Goal: Task Accomplishment & Management: Use online tool/utility

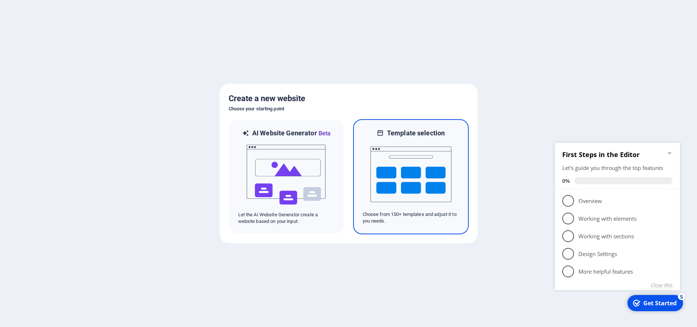
click at [417, 179] on img at bounding box center [410, 175] width 81 height 74
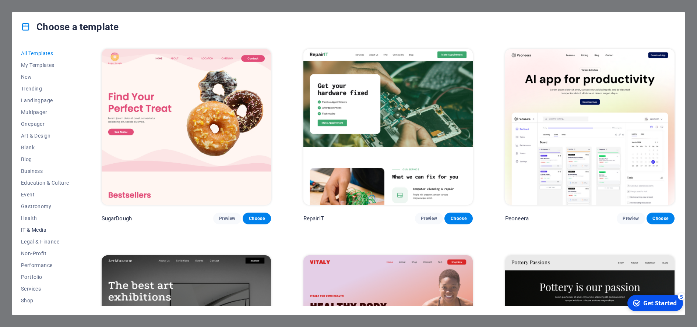
click at [42, 230] on span "IT & Media" at bounding box center [45, 230] width 48 height 6
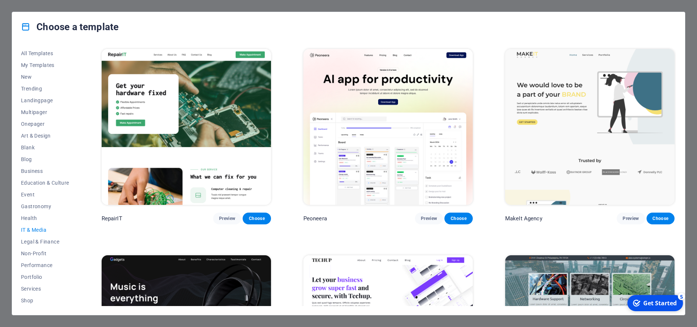
click at [385, 155] on img at bounding box center [387, 127] width 169 height 156
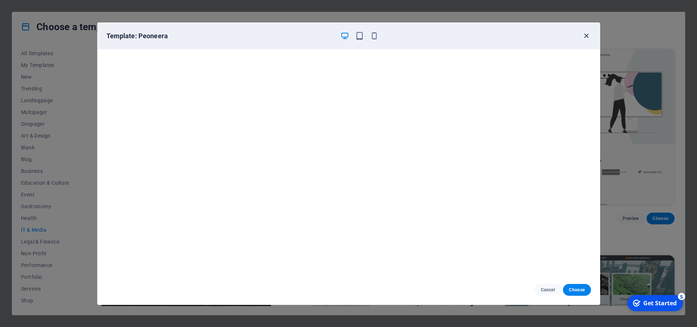
click at [588, 36] on icon "button" at bounding box center [586, 36] width 8 height 8
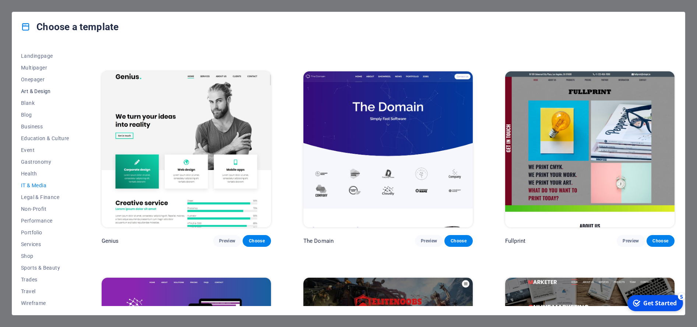
scroll to position [47, 0]
click at [36, 239] on span "Services" at bounding box center [45, 242] width 48 height 6
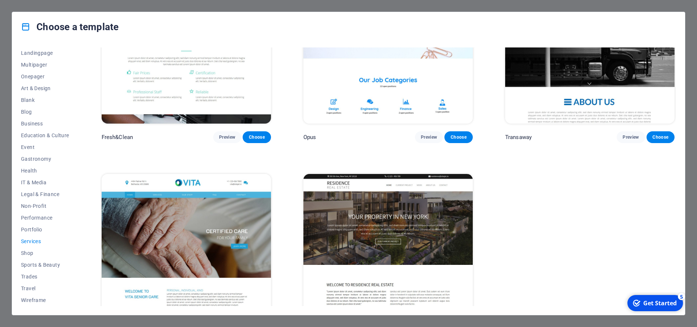
scroll to position [1132, 0]
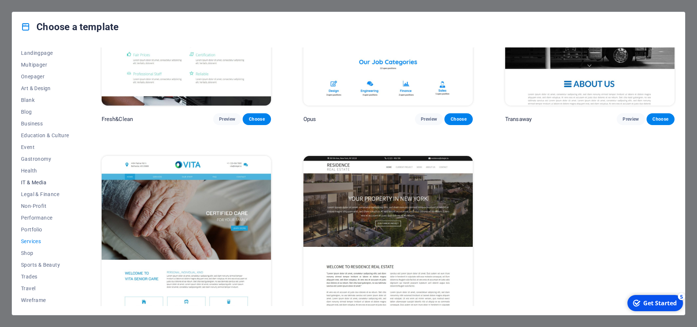
click at [35, 180] on span "IT & Media" at bounding box center [45, 183] width 48 height 6
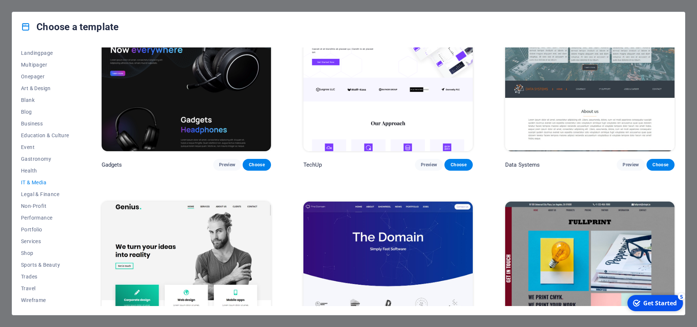
scroll to position [265, 0]
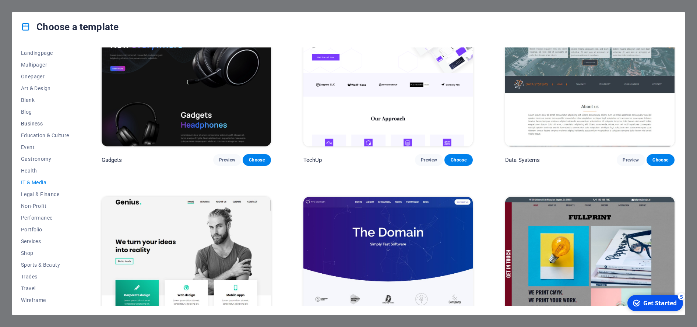
click at [33, 123] on span "Business" at bounding box center [45, 124] width 48 height 6
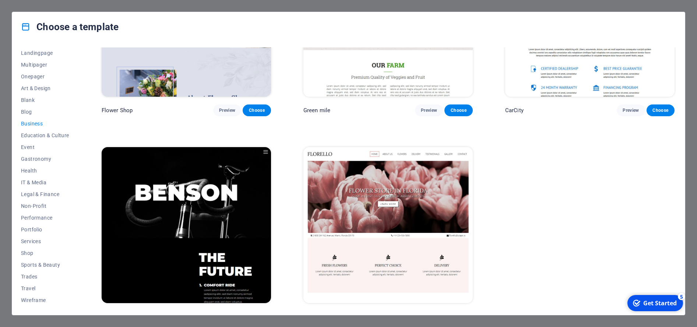
scroll to position [320, 0]
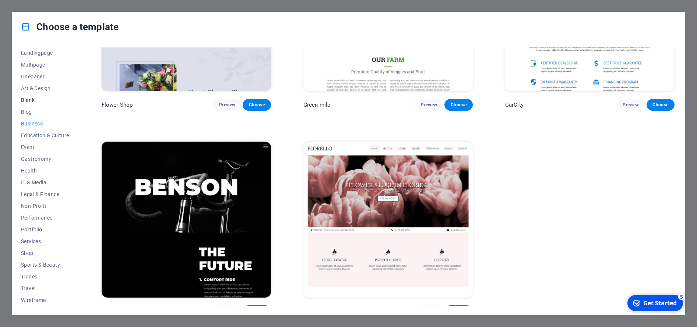
click at [30, 100] on span "Blank" at bounding box center [45, 100] width 48 height 6
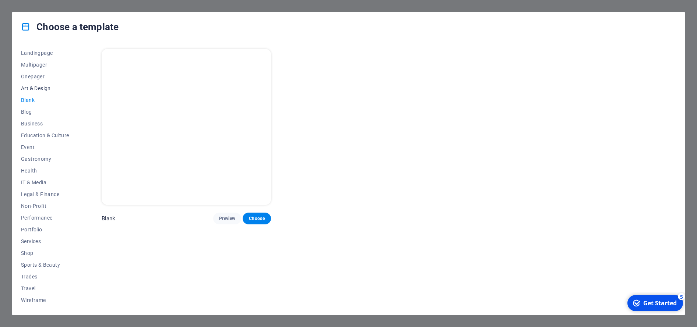
click at [42, 87] on span "Art & Design" at bounding box center [45, 88] width 48 height 6
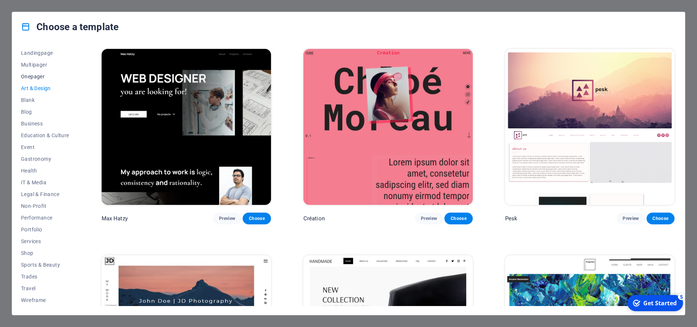
click at [37, 75] on span "Onepager" at bounding box center [45, 77] width 48 height 6
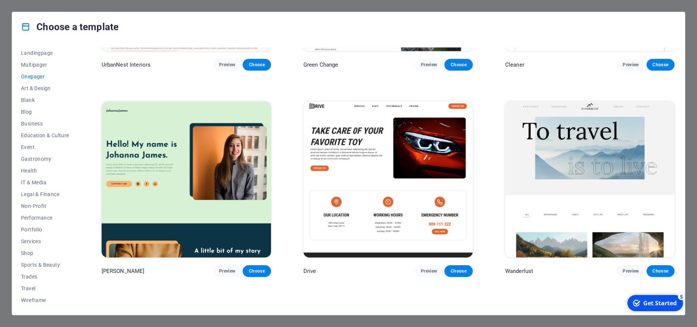
scroll to position [795, 0]
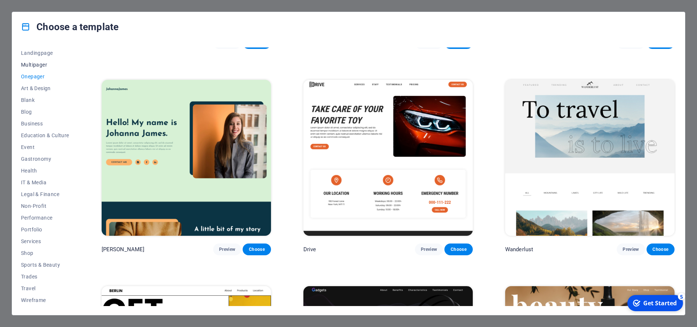
click at [37, 65] on span "Multipager" at bounding box center [45, 65] width 48 height 6
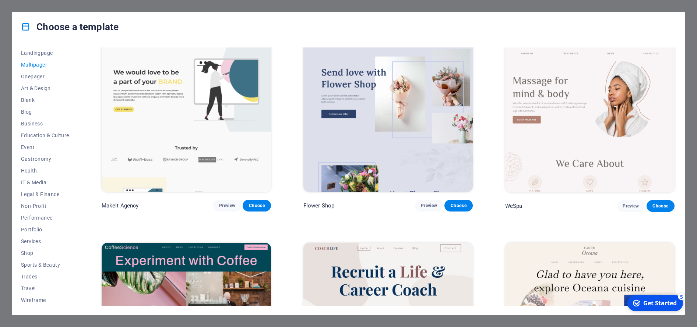
scroll to position [1635, 0]
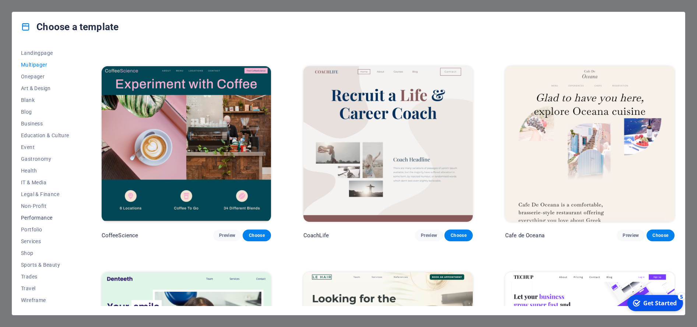
click at [43, 217] on span "Performance" at bounding box center [45, 218] width 48 height 6
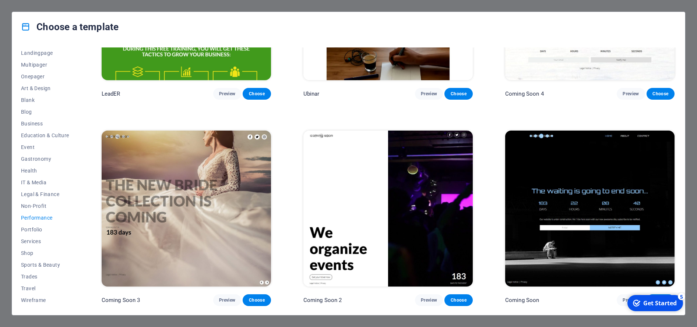
scroll to position [928, 0]
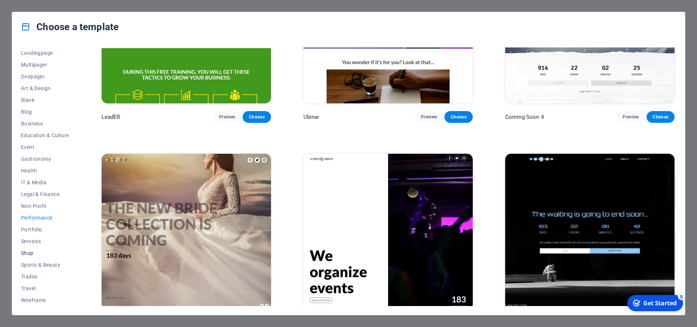
click at [29, 252] on span "Shop" at bounding box center [45, 253] width 48 height 6
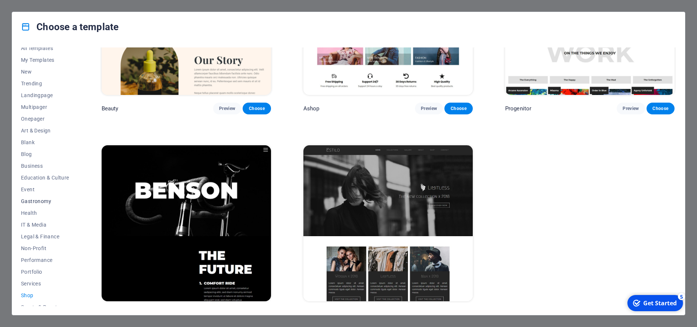
scroll to position [0, 0]
click at [27, 78] on span "New" at bounding box center [45, 77] width 48 height 6
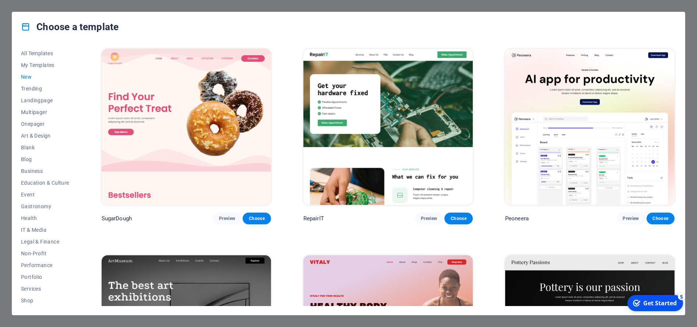
click at [583, 128] on img at bounding box center [589, 127] width 169 height 156
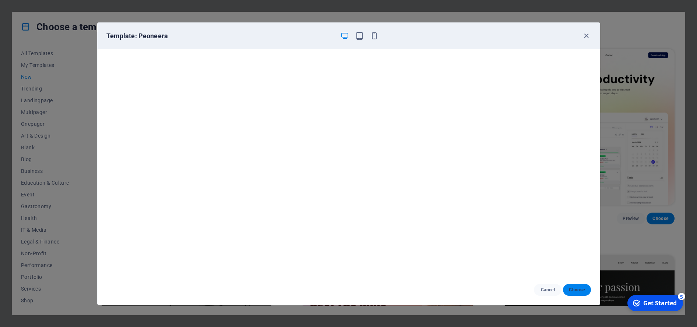
click at [577, 290] on span "Choose" at bounding box center [577, 290] width 16 height 6
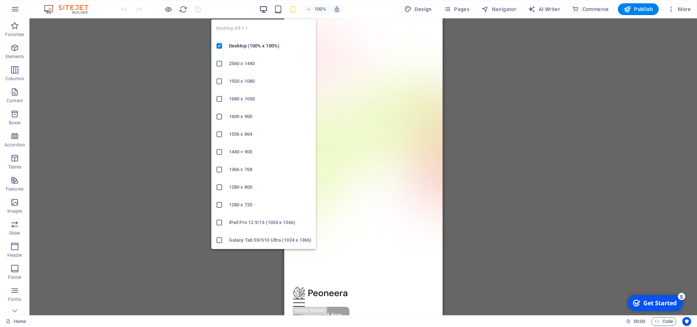
click at [265, 8] on icon "button" at bounding box center [263, 9] width 8 height 8
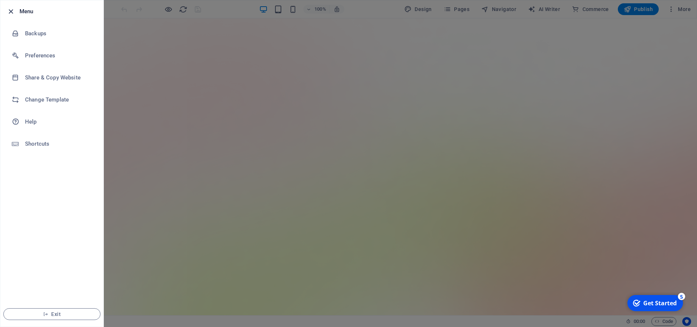
click at [8, 8] on icon "button" at bounding box center [11, 11] width 8 height 8
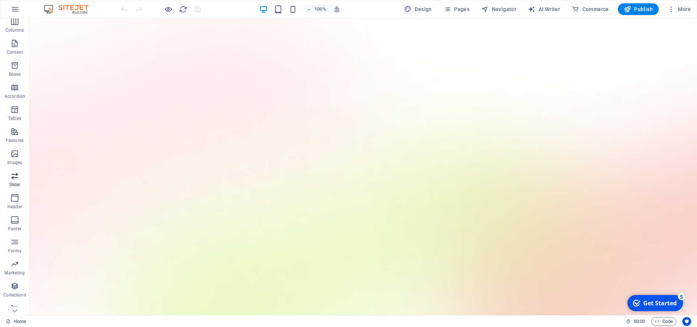
scroll to position [56, 0]
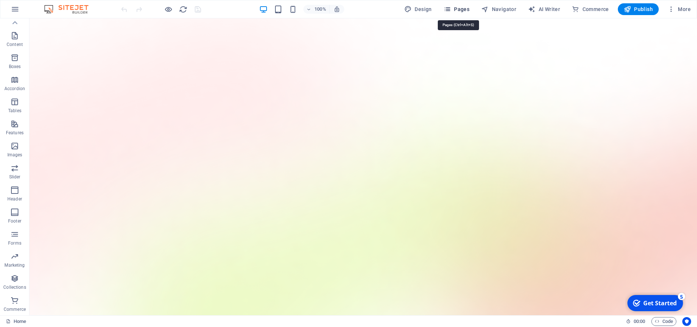
click at [454, 10] on span "Pages" at bounding box center [457, 9] width 26 height 7
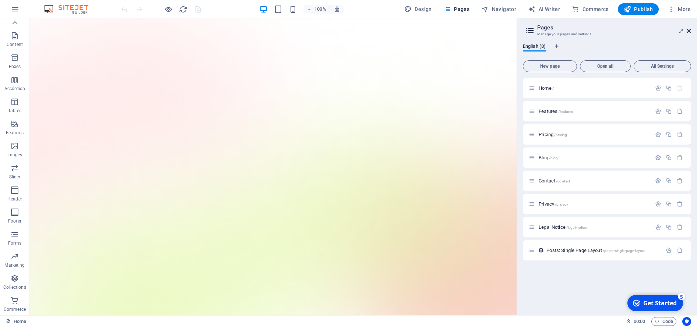
click at [689, 32] on icon at bounding box center [689, 31] width 4 height 6
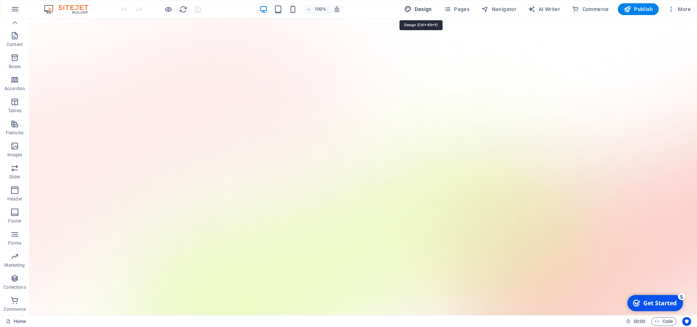
click at [0, 0] on span "Design" at bounding box center [0, 0] width 0 height 0
select select "600"
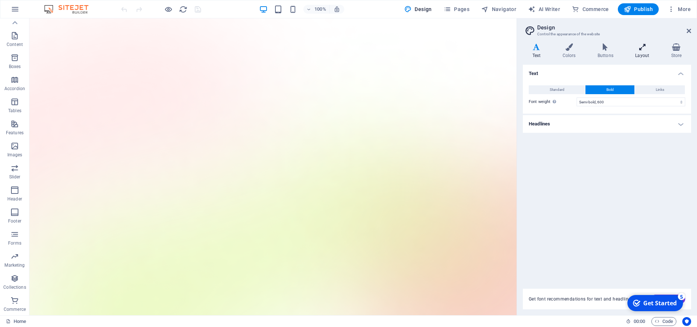
click at [641, 54] on h4 "Layout" at bounding box center [644, 50] width 36 height 15
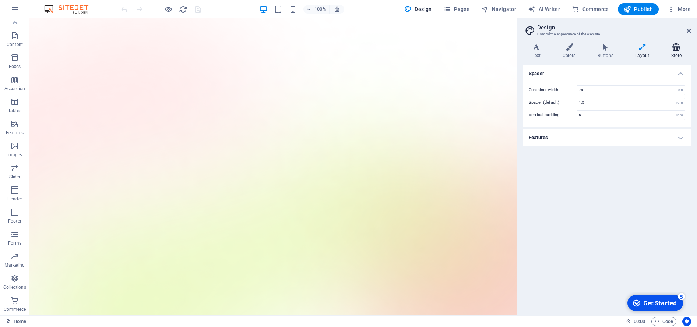
click at [676, 58] on h4 "Store" at bounding box center [676, 50] width 29 height 15
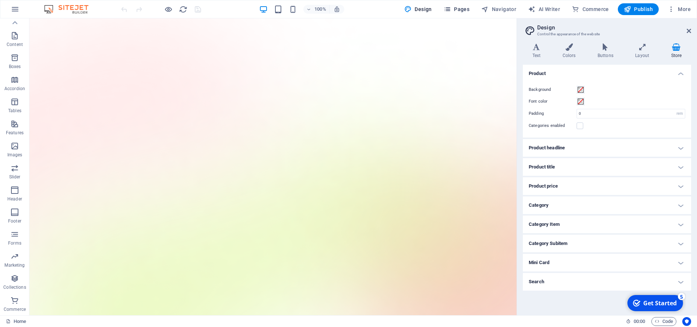
click at [455, 10] on span "Pages" at bounding box center [457, 9] width 26 height 7
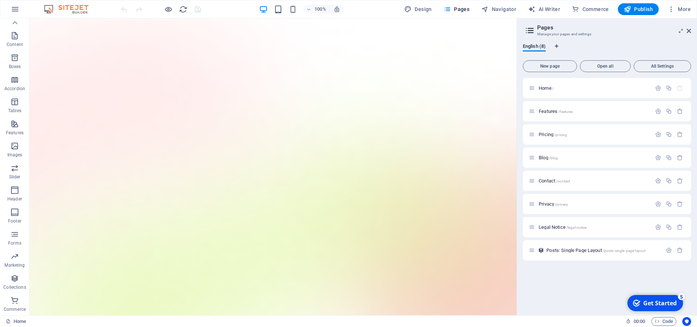
click at [692, 31] on aside "Pages Manage your pages and settings English (8) New page Open all All Settings…" at bounding box center [607, 166] width 180 height 297
click at [690, 33] on icon at bounding box center [689, 31] width 4 height 6
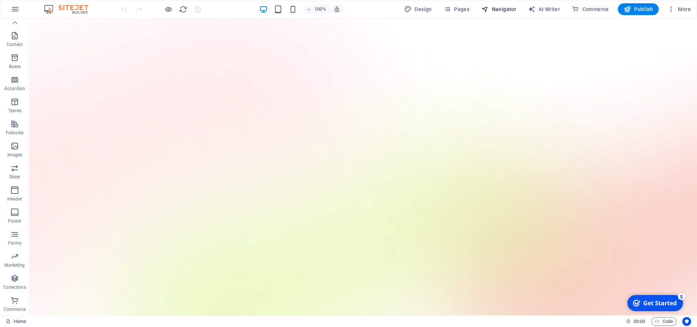
click at [503, 8] on span "Navigator" at bounding box center [498, 9] width 35 height 7
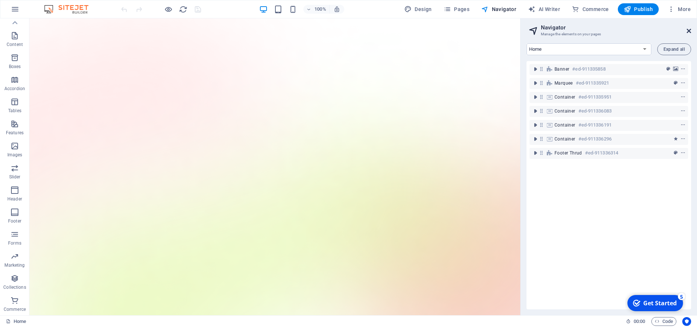
click at [690, 31] on icon at bounding box center [689, 31] width 4 height 6
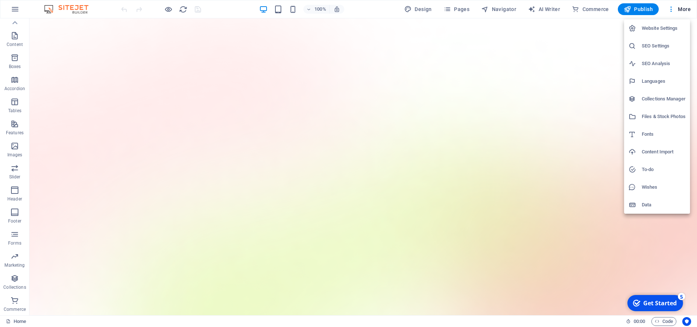
click at [660, 30] on h6 "Website Settings" at bounding box center [664, 28] width 44 height 9
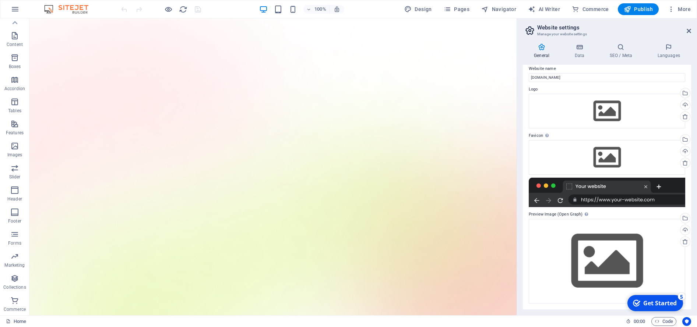
scroll to position [0, 0]
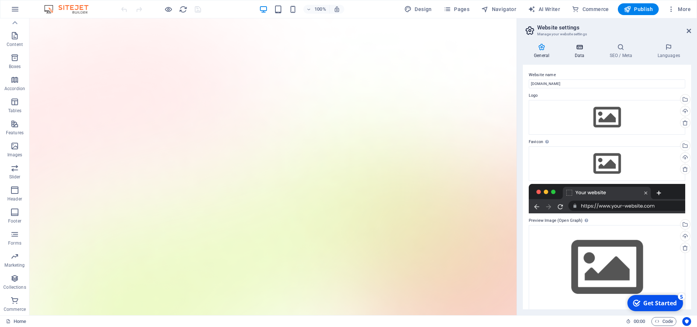
click at [576, 50] on icon at bounding box center [579, 46] width 32 height 7
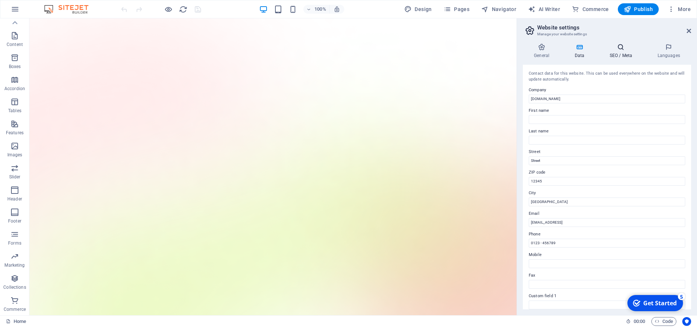
click at [626, 52] on h4 "SEO / Meta" at bounding box center [622, 50] width 48 height 15
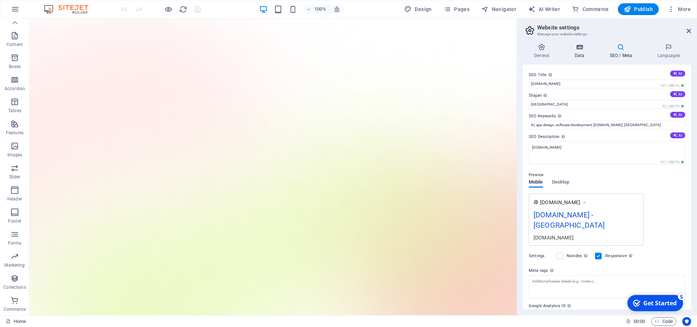
click at [581, 56] on h4 "Data" at bounding box center [580, 50] width 35 height 15
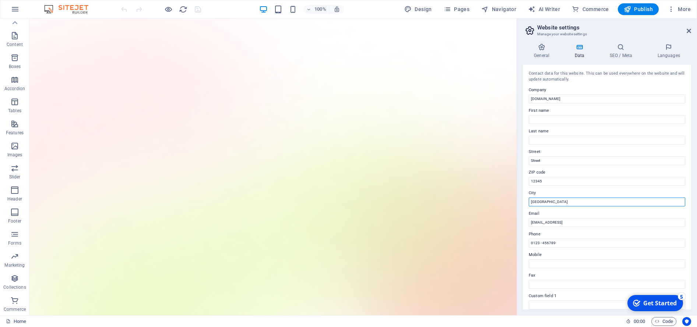
click at [555, 203] on input "[GEOGRAPHIC_DATA]" at bounding box center [607, 202] width 156 height 9
